Goal: Information Seeking & Learning: Learn about a topic

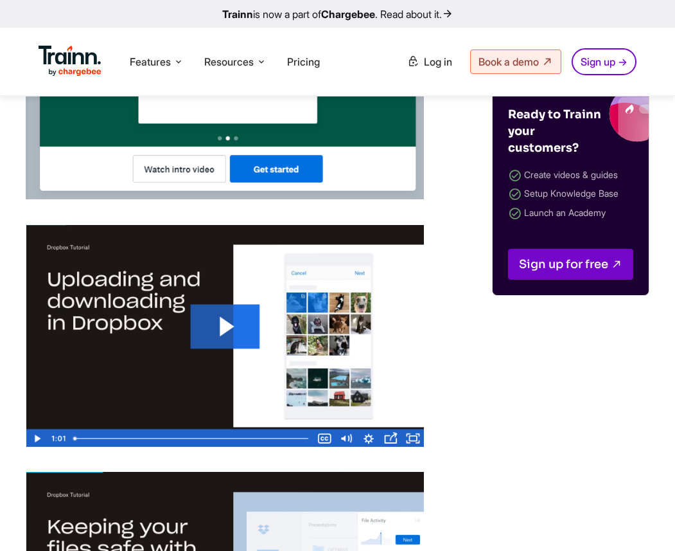
scroll to position [4267, 0]
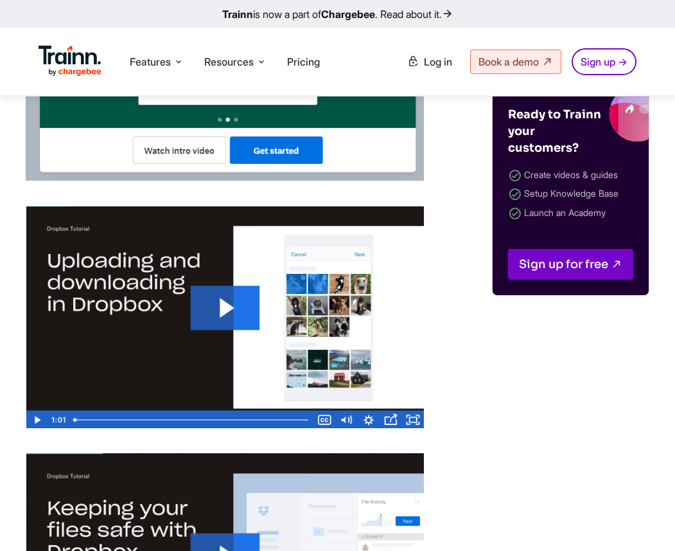
click at [177, 365] on img at bounding box center [225, 317] width 398 height 222
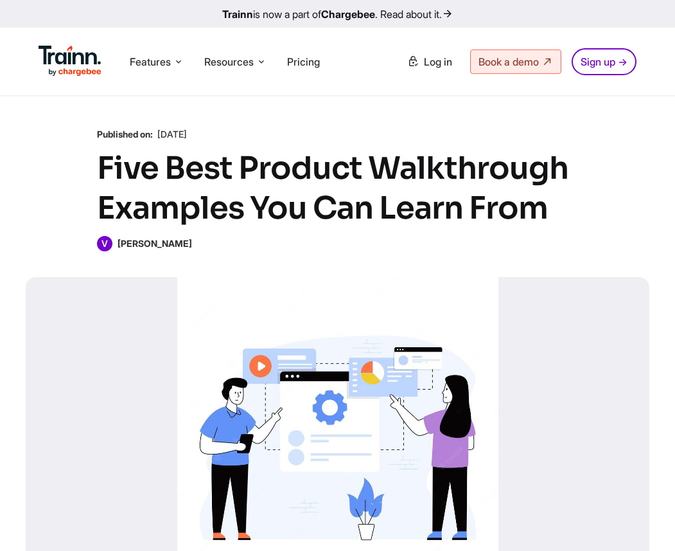
scroll to position [6, 0]
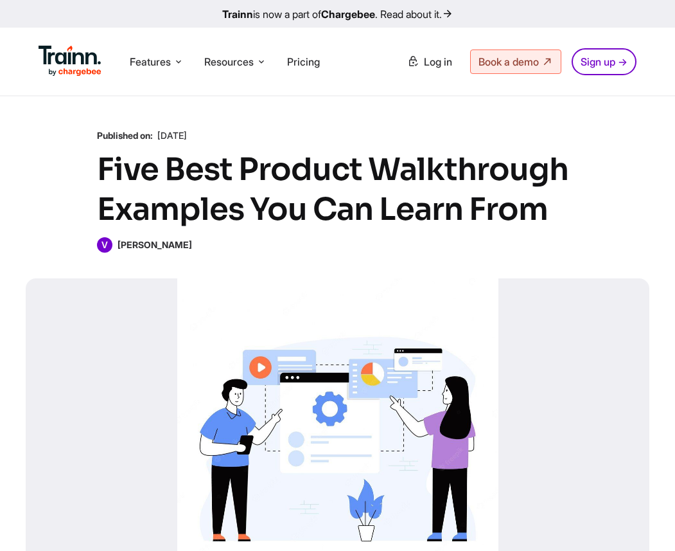
drag, startPoint x: 240, startPoint y: 249, endPoint x: 118, endPoint y: 243, distance: 121.6
click at [118, 243] on div "V Vivekanandhan Natarajan" at bounding box center [338, 244] width 482 height 15
copy b "Vivekanandhan Natarajan"
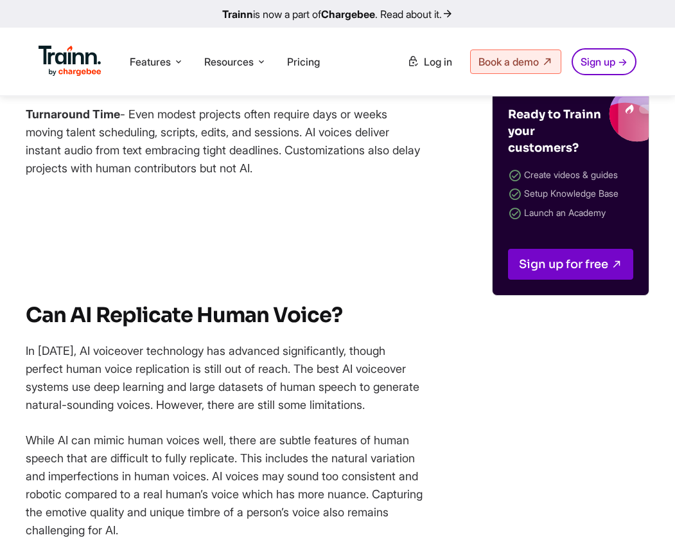
scroll to position [3325, 0]
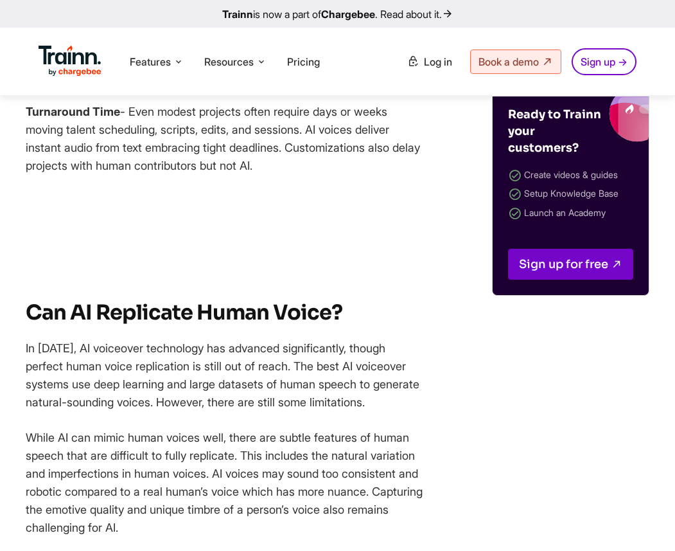
click at [213, 212] on figure at bounding box center [225, 203] width 398 height 17
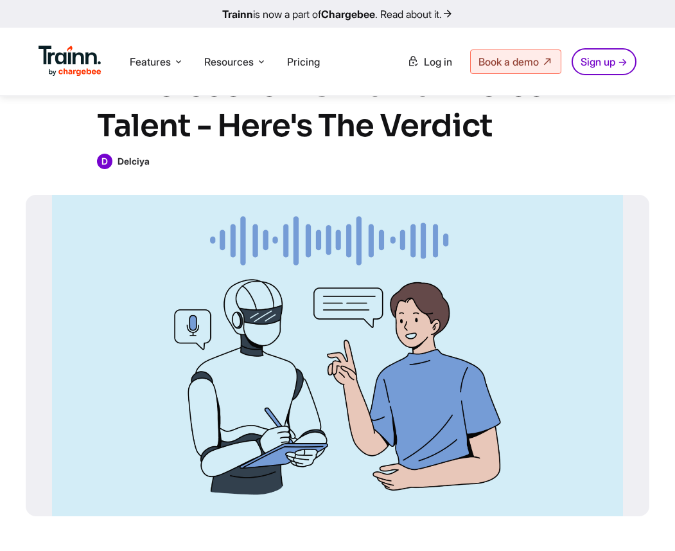
scroll to position [66, 0]
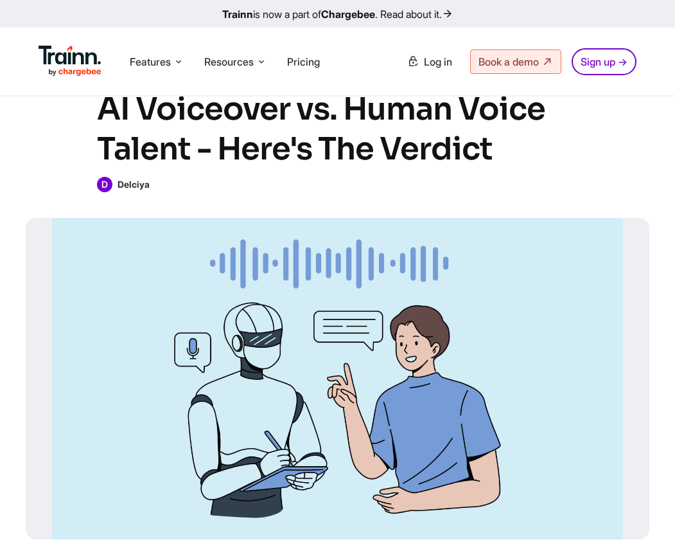
click at [135, 184] on b "Delciya" at bounding box center [134, 184] width 32 height 11
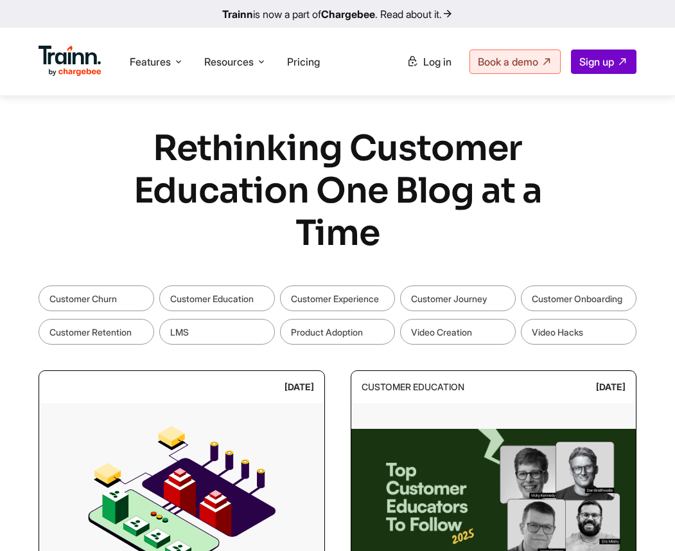
scroll to position [224, 0]
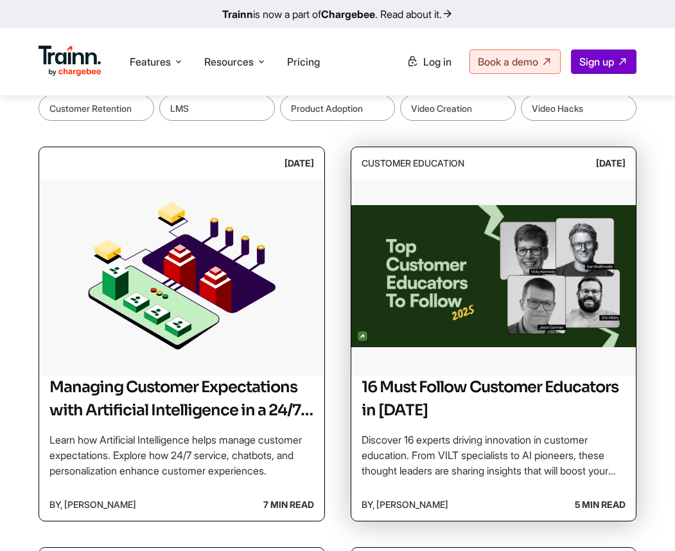
click at [438, 330] on img at bounding box center [494, 275] width 285 height 193
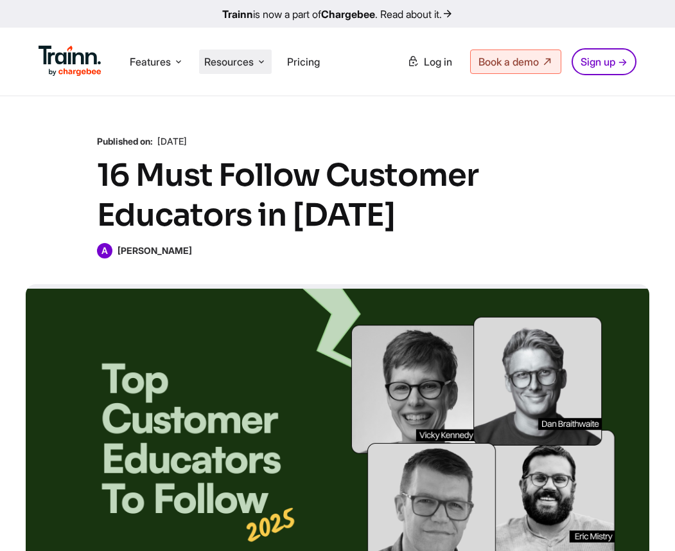
click at [206, 67] on span "Resources" at bounding box center [228, 62] width 49 height 14
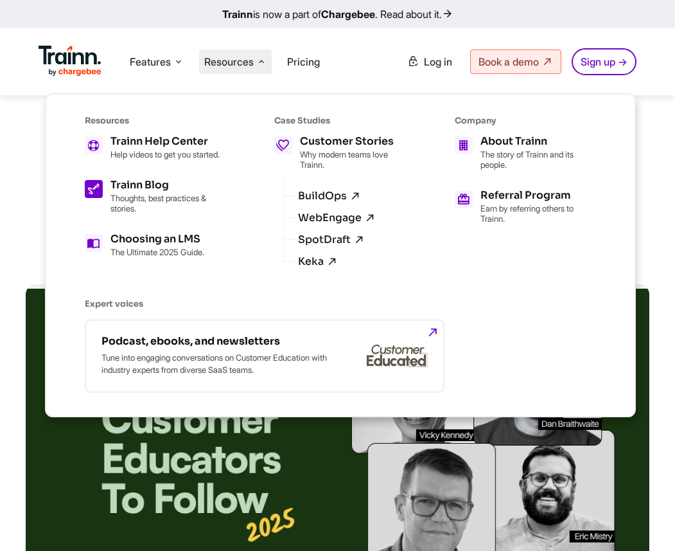
click at [154, 190] on h5 "Trainn Blog" at bounding box center [170, 185] width 118 height 10
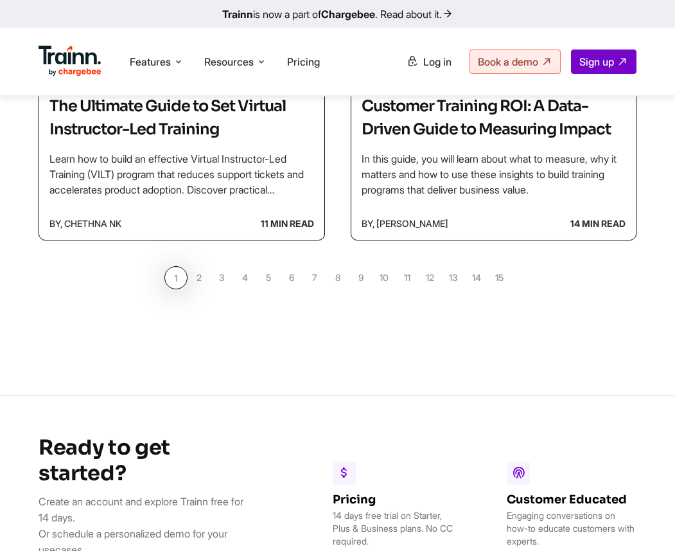
scroll to position [1305, 0]
click at [270, 280] on link "5" at bounding box center [268, 277] width 23 height 23
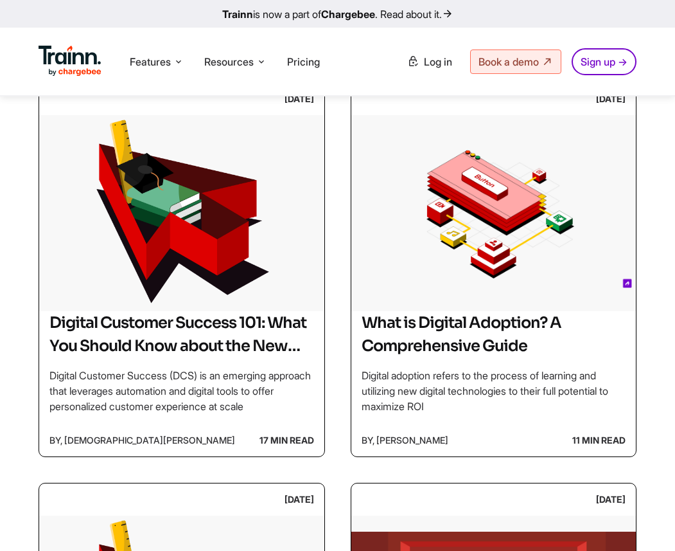
scroll to position [687, 0]
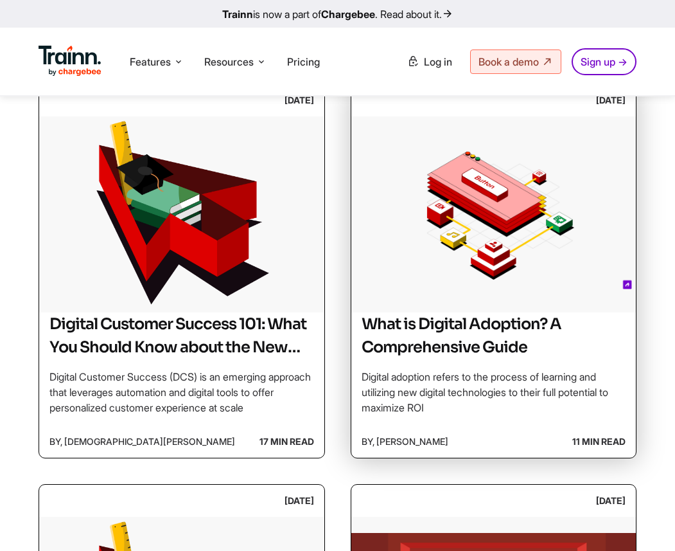
click at [494, 278] on img at bounding box center [494, 212] width 285 height 193
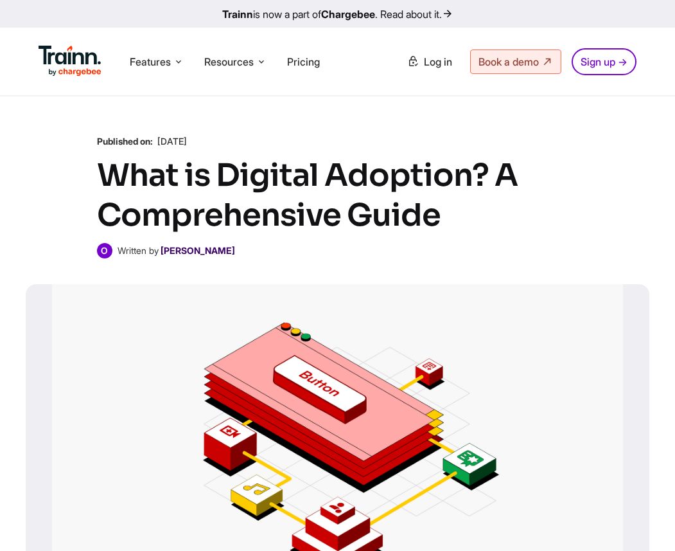
click at [211, 250] on b "Omar Sheriff" at bounding box center [198, 250] width 75 height 11
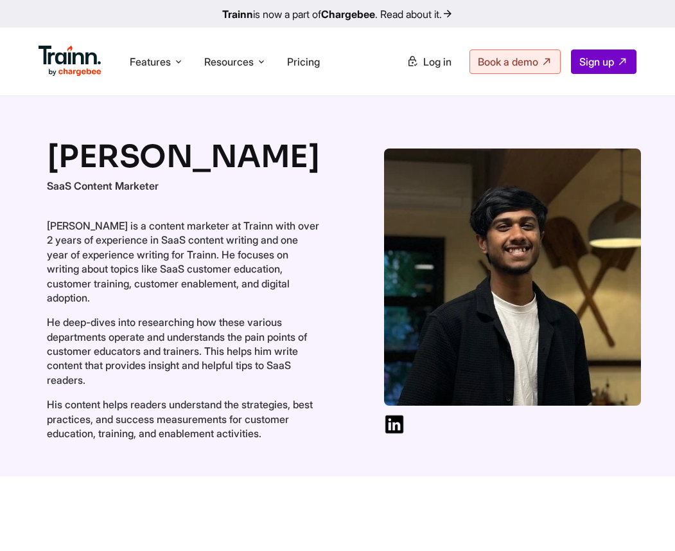
click at [105, 134] on div "Omar Sheriff SaaS Content Marketer Omar Sheriff is a content marketer at Trainn…" at bounding box center [337, 286] width 675 height 380
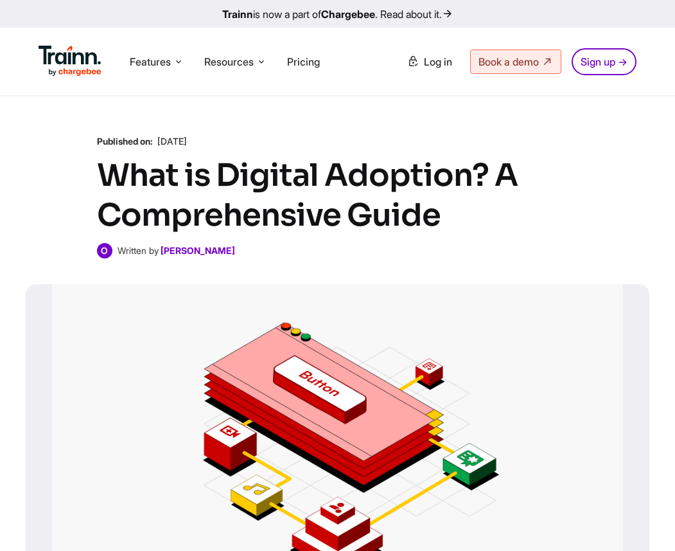
click at [584, 287] on div at bounding box center [338, 444] width 624 height 321
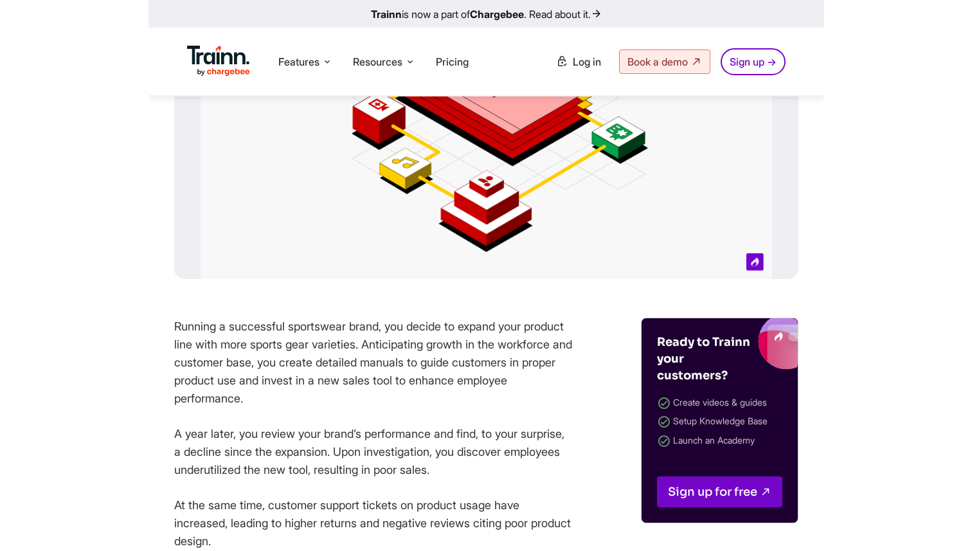
scroll to position [316, 0]
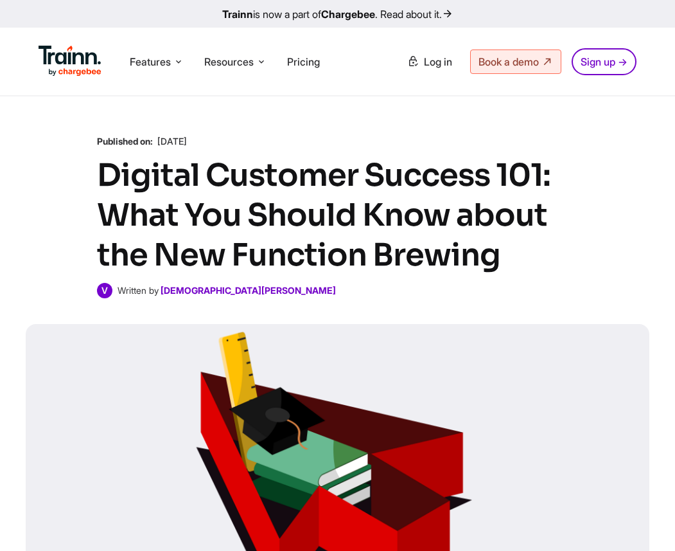
click at [265, 312] on div "All Blogs Published on: 30 Aug , 2024 Digital Customer Success 101: What You Sh…" at bounding box center [337, 389] width 675 height 587
click at [244, 307] on div "All Blogs Published on: 30 Aug , 2024 Digital Customer Success 101: What You Sh…" at bounding box center [337, 389] width 675 height 587
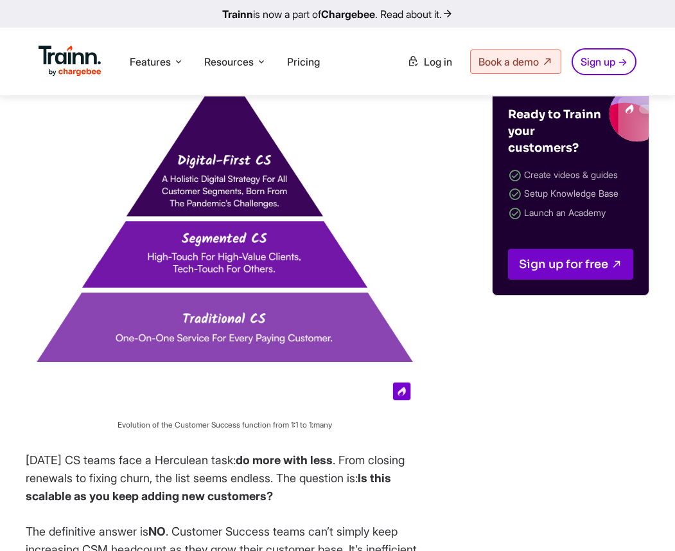
scroll to position [1795, 0]
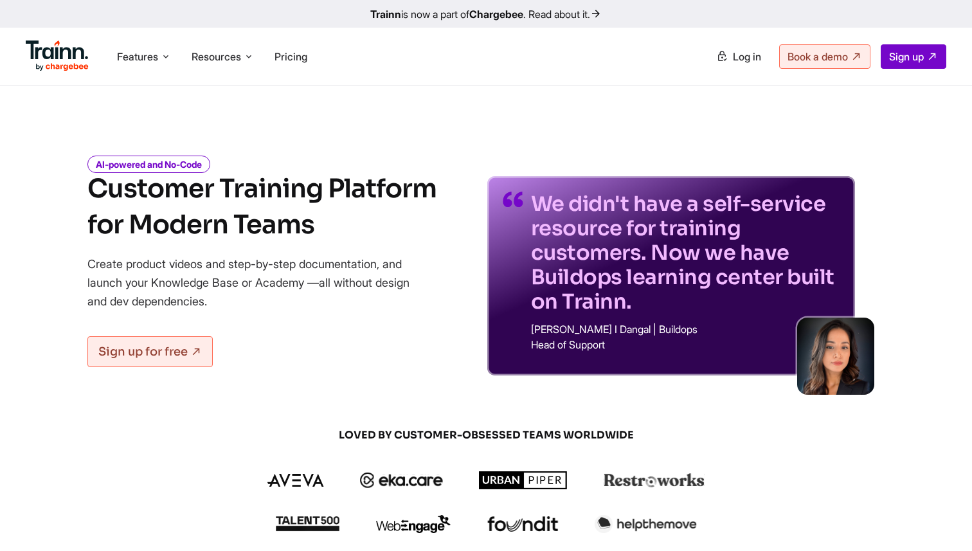
click at [705, 240] on p "We didn't have a self-service resource for training customers. Now we have Buil…" at bounding box center [685, 253] width 308 height 122
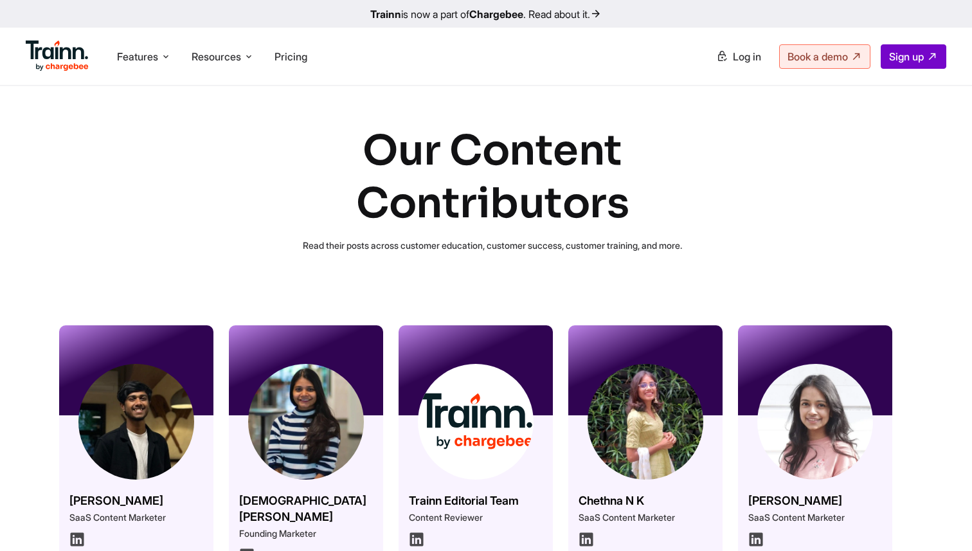
click at [343, 384] on img at bounding box center [306, 422] width 116 height 116
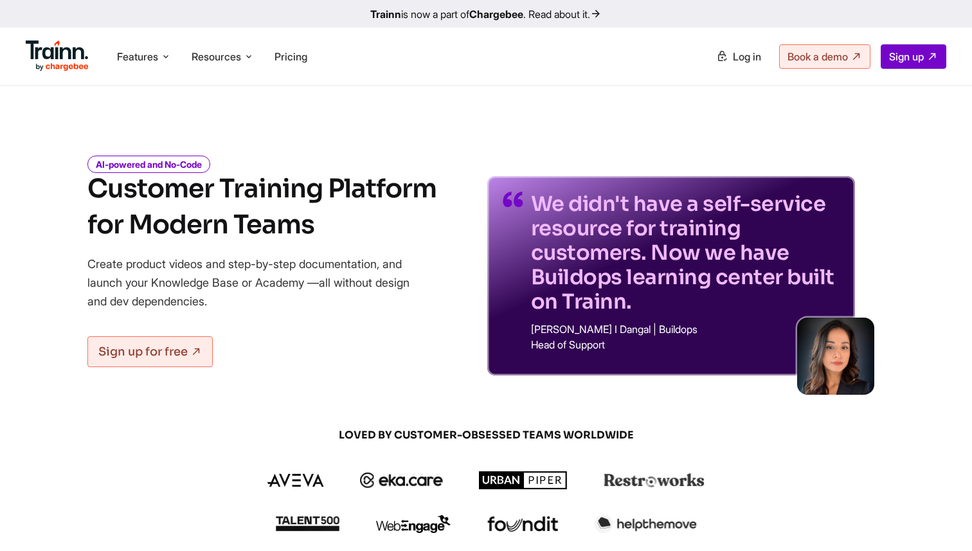
scroll to position [51, 0]
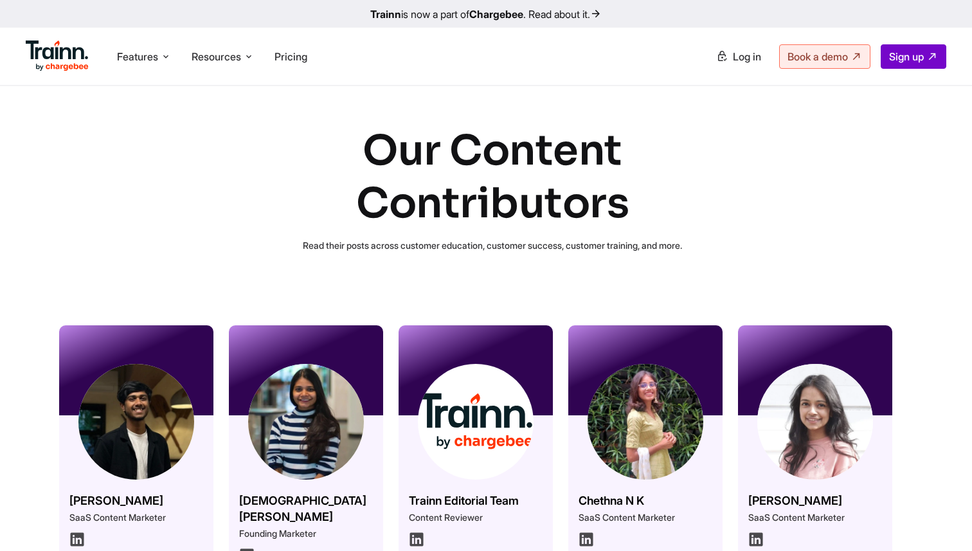
click at [274, 370] on div at bounding box center [306, 370] width 154 height 90
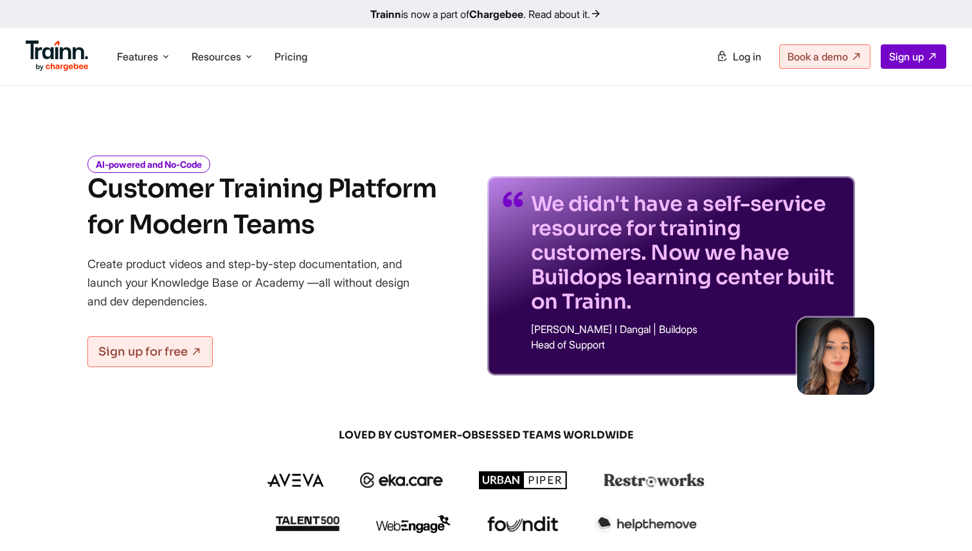
click at [415, 143] on div "AI-powered and No-Code Customer Training Platform for Modern Teams Create produ…" at bounding box center [485, 257] width 925 height 238
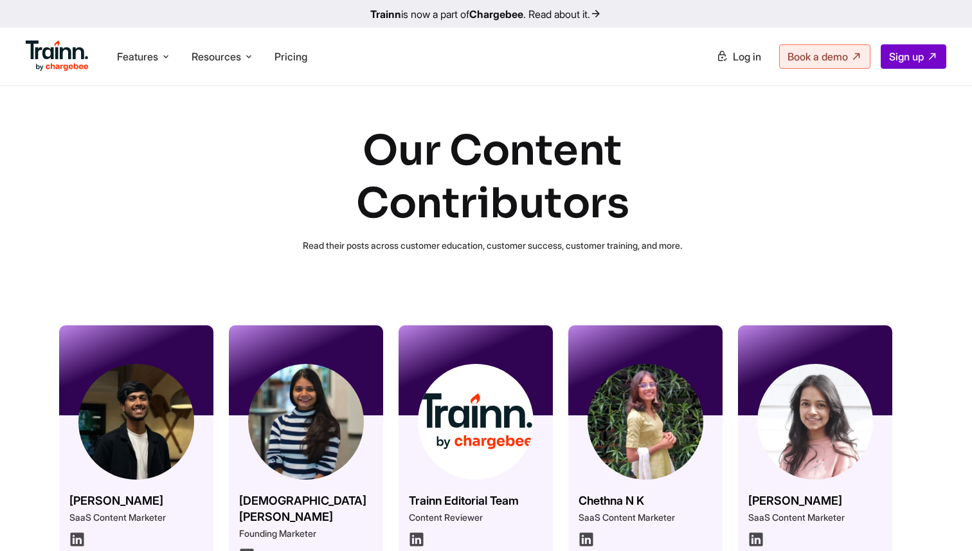
click at [172, 357] on div at bounding box center [136, 370] width 154 height 90
click at [149, 413] on img at bounding box center [136, 422] width 116 height 116
click at [159, 385] on img at bounding box center [136, 422] width 116 height 116
